Goal: Transaction & Acquisition: Download file/media

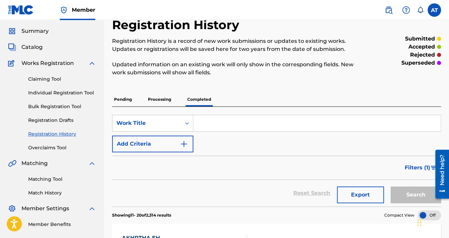
click at [26, 48] on span "Catalog" at bounding box center [31, 47] width 21 height 8
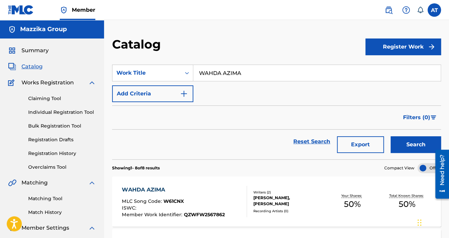
click at [359, 142] on button "Export" at bounding box center [360, 144] width 47 height 17
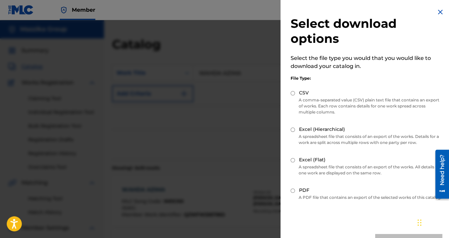
click at [310, 161] on label "Excel (Flat)" at bounding box center [312, 160] width 26 height 7
click at [295, 161] on input "Excel (Flat)" at bounding box center [292, 160] width 4 height 4
radio input "true"
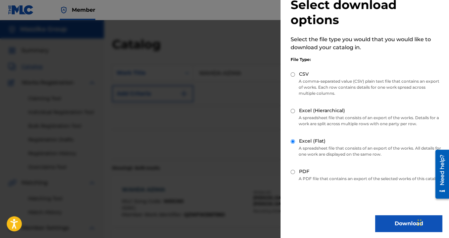
scroll to position [27, 0]
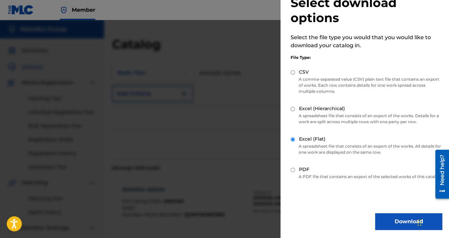
click at [397, 219] on button "Download" at bounding box center [408, 222] width 67 height 17
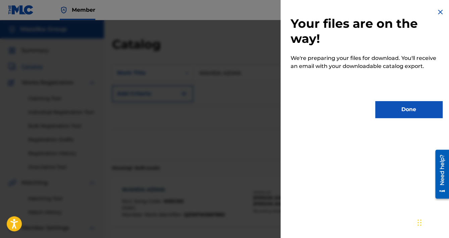
click at [407, 116] on button "Done" at bounding box center [408, 109] width 67 height 17
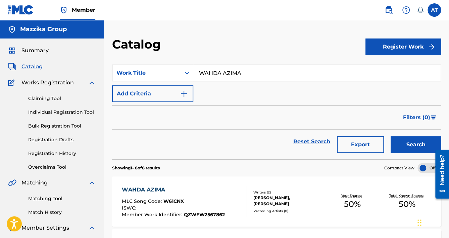
drag, startPoint x: 247, startPoint y: 76, endPoint x: 153, endPoint y: 88, distance: 94.9
click at [154, 87] on div "SearchWithCriteriaac279f18-ca27-4fc7-a4ac-4c2aa7a91905 Work Title WAHDA AZIMA A…" at bounding box center [276, 84] width 329 height 38
click at [168, 87] on button "Add Criteria" at bounding box center [152, 94] width 81 height 17
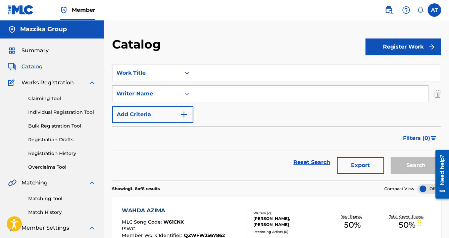
click at [207, 96] on input "Search Form" at bounding box center [310, 94] width 235 height 16
type input "ة"
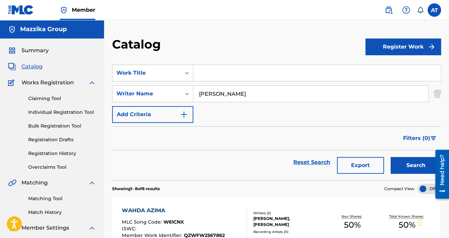
type input "[PERSON_NAME]"
click at [397, 159] on button "Search" at bounding box center [415, 165] width 50 height 17
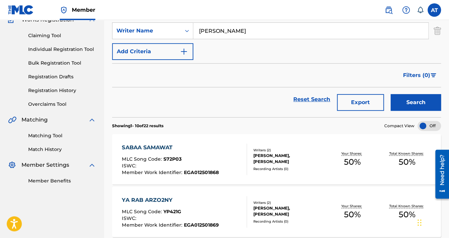
scroll to position [54, 0]
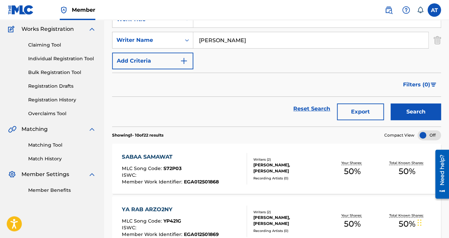
click at [371, 112] on button "Export" at bounding box center [360, 112] width 47 height 17
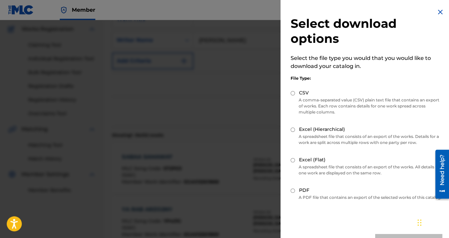
click at [307, 159] on label "Excel (Flat)" at bounding box center [312, 160] width 26 height 7
click at [295, 159] on input "Excel (Flat)" at bounding box center [292, 160] width 4 height 4
radio input "true"
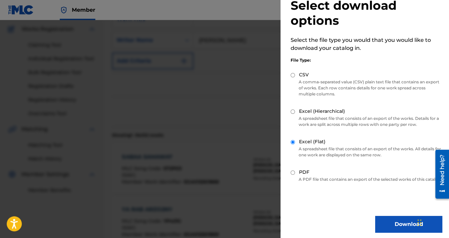
scroll to position [27, 0]
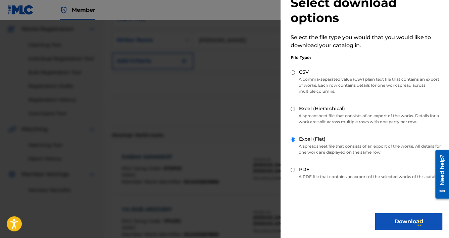
click at [387, 222] on button "Download" at bounding box center [408, 222] width 67 height 17
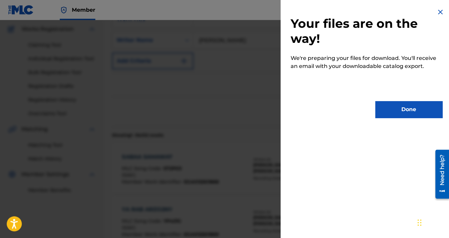
scroll to position [0, 0]
click at [401, 107] on button "Done" at bounding box center [408, 109] width 67 height 17
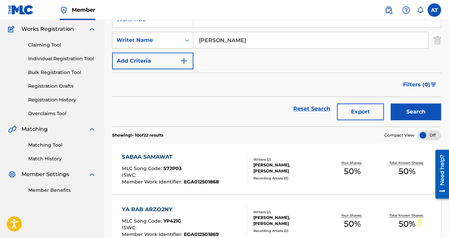
click at [103, 101] on div "Summary Catalog Works Registration Claiming Tool Individual Registration Tool B…" at bounding box center [52, 93] width 104 height 217
click at [172, 3] on nav "Member AT AT Anas Taha [EMAIL_ADDRESS][DOMAIN_NAME] Notification Preferences Pr…" at bounding box center [224, 10] width 449 height 20
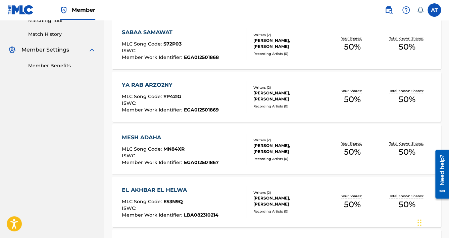
scroll to position [215, 0]
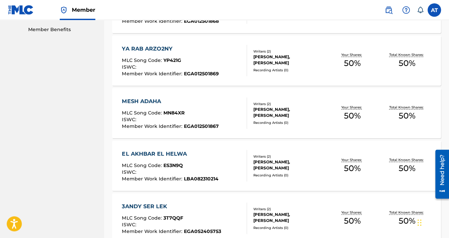
click at [91, 59] on nav "Mazzika Group Summary Catalog Works Registration Claiming Tool Individual Regis…" at bounding box center [52, 173] width 104 height 736
click at [93, 89] on nav "Mazzika Group Summary Catalog Works Registration Claiming Tool Individual Regis…" at bounding box center [52, 173] width 104 height 736
click at [60, 105] on nav "Mazzika Group Summary Catalog Works Registration Claiming Tool Individual Regis…" at bounding box center [52, 173] width 104 height 736
